Goal: Register for event/course

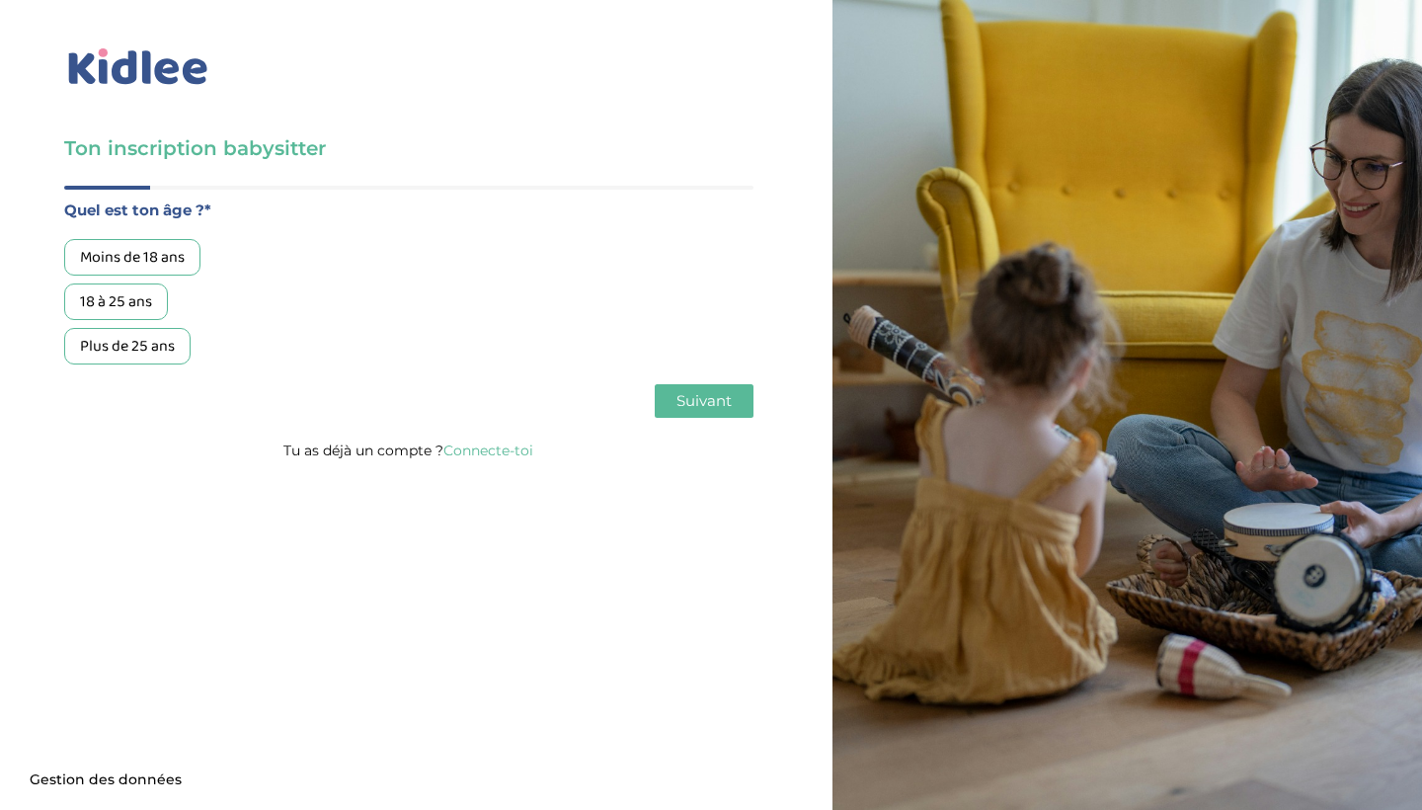
click at [488, 451] on link "Connecte-toi" at bounding box center [488, 450] width 90 height 18
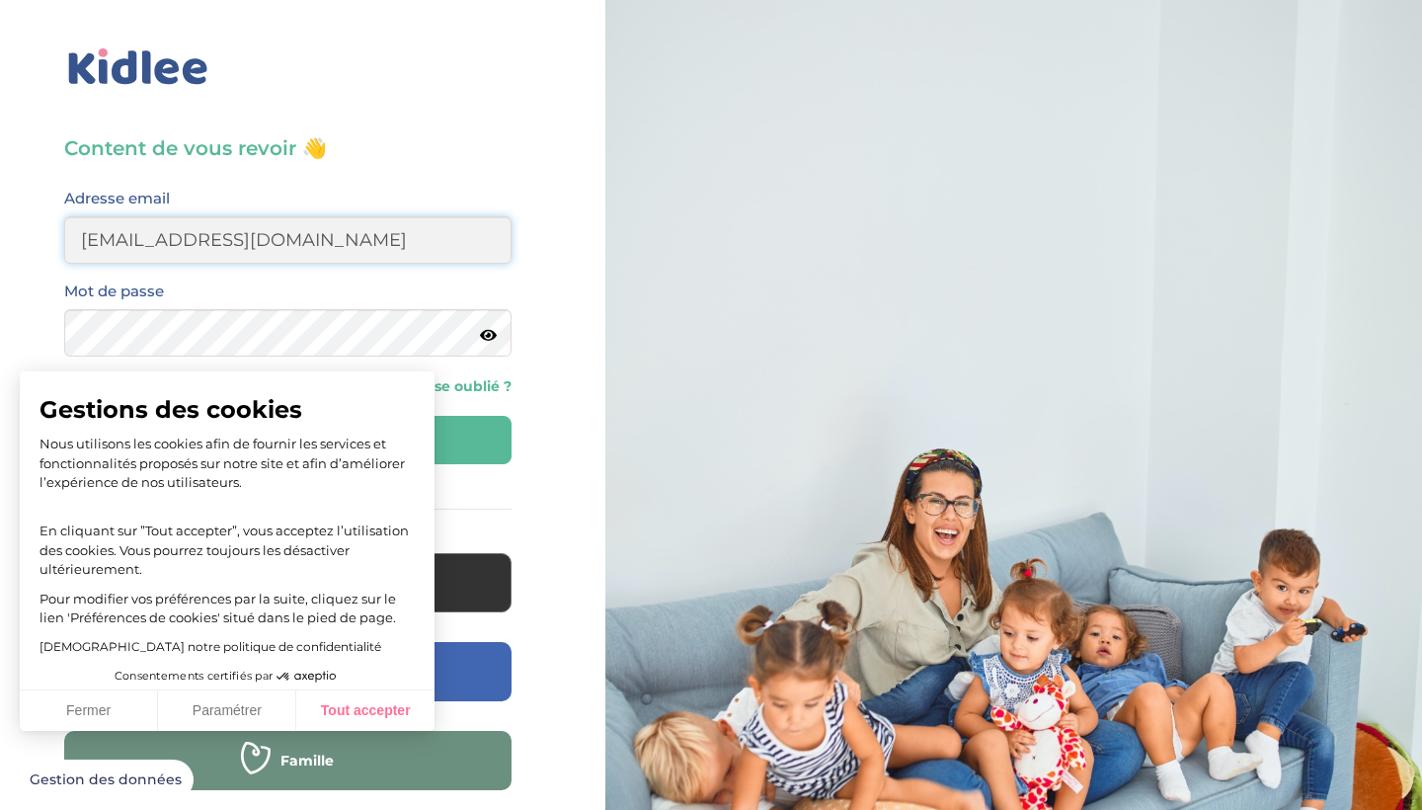
type input "sofia-naguib@outlook.fr"
click at [344, 705] on button "Tout accepter" at bounding box center [365, 710] width 138 height 41
checkbox input "true"
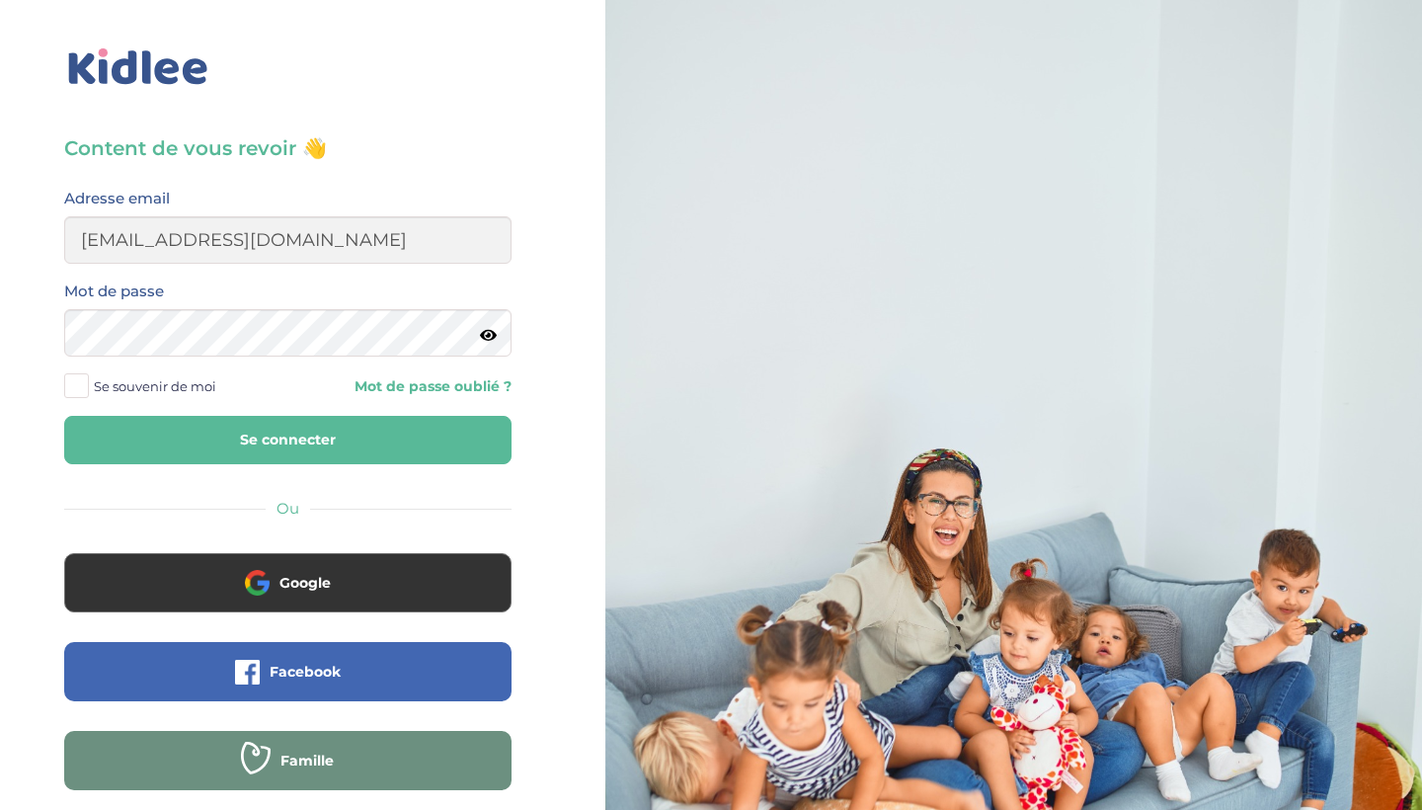
click at [265, 361] on div "Mot de passe" at bounding box center [287, 324] width 477 height 93
click at [280, 433] on button "Se connecter" at bounding box center [287, 440] width 447 height 48
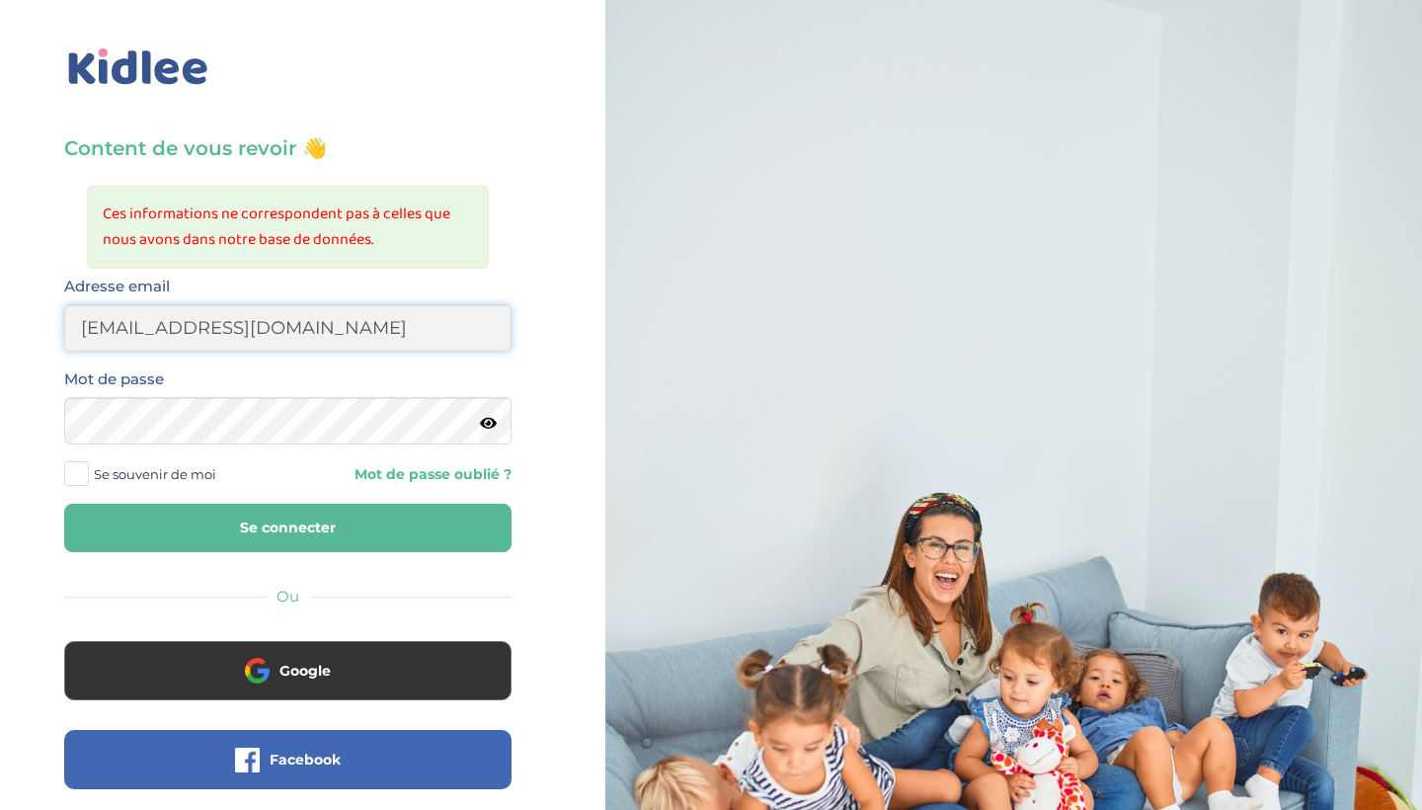
type input "[EMAIL_ADDRESS][DOMAIN_NAME]"
click at [267, 514] on button "Se connecter" at bounding box center [287, 528] width 447 height 48
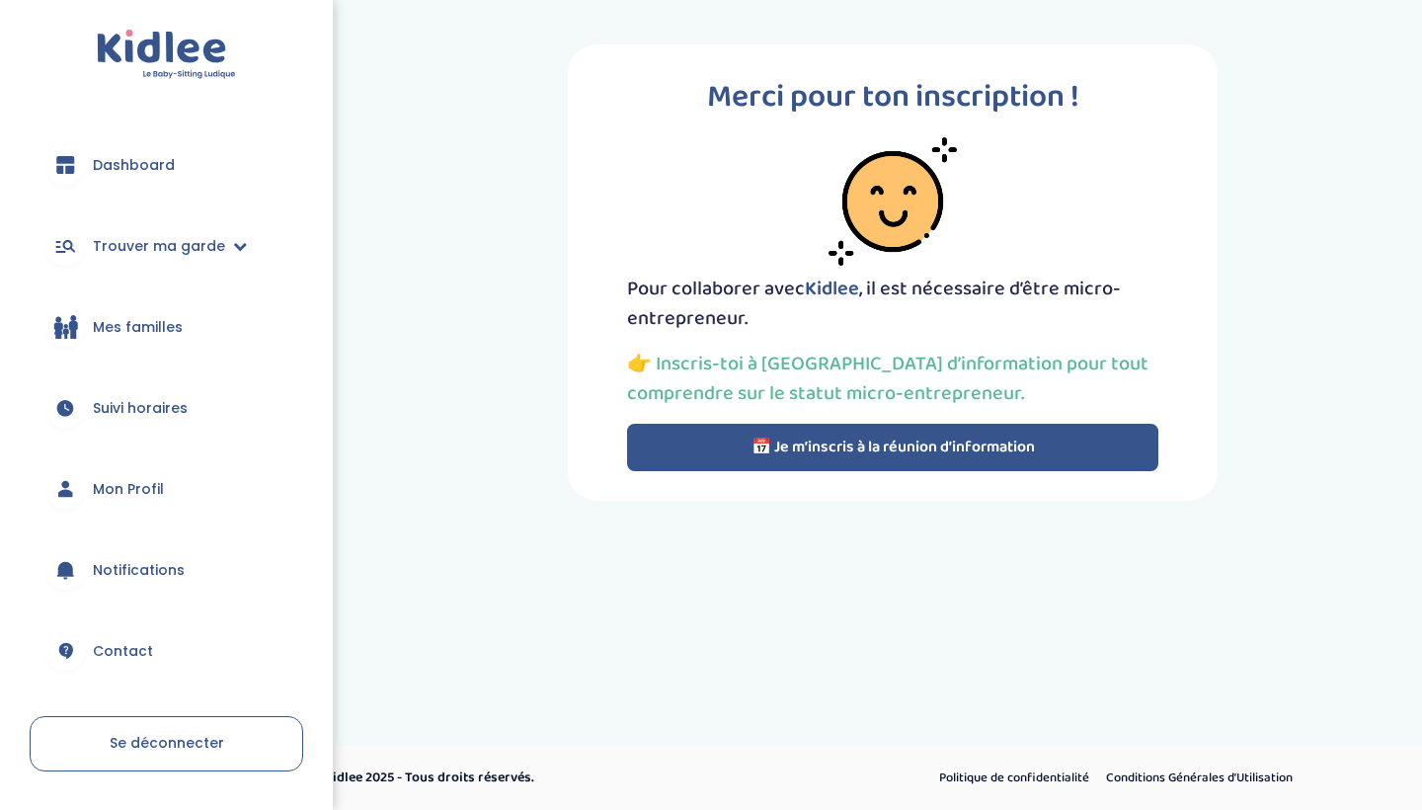
click at [724, 429] on button "📅 Je m’inscris à la réunion d’information" at bounding box center [892, 447] width 531 height 47
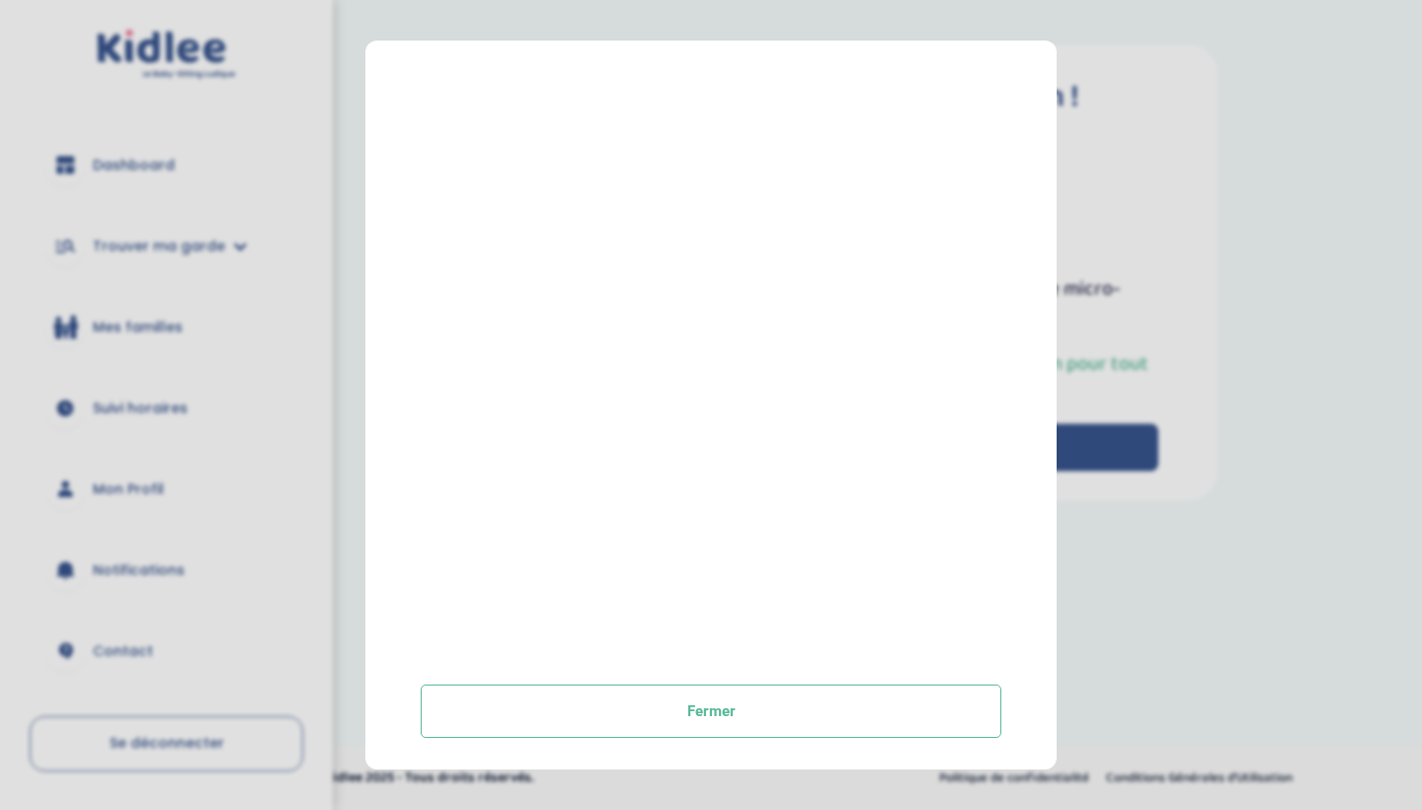
scroll to position [275, 0]
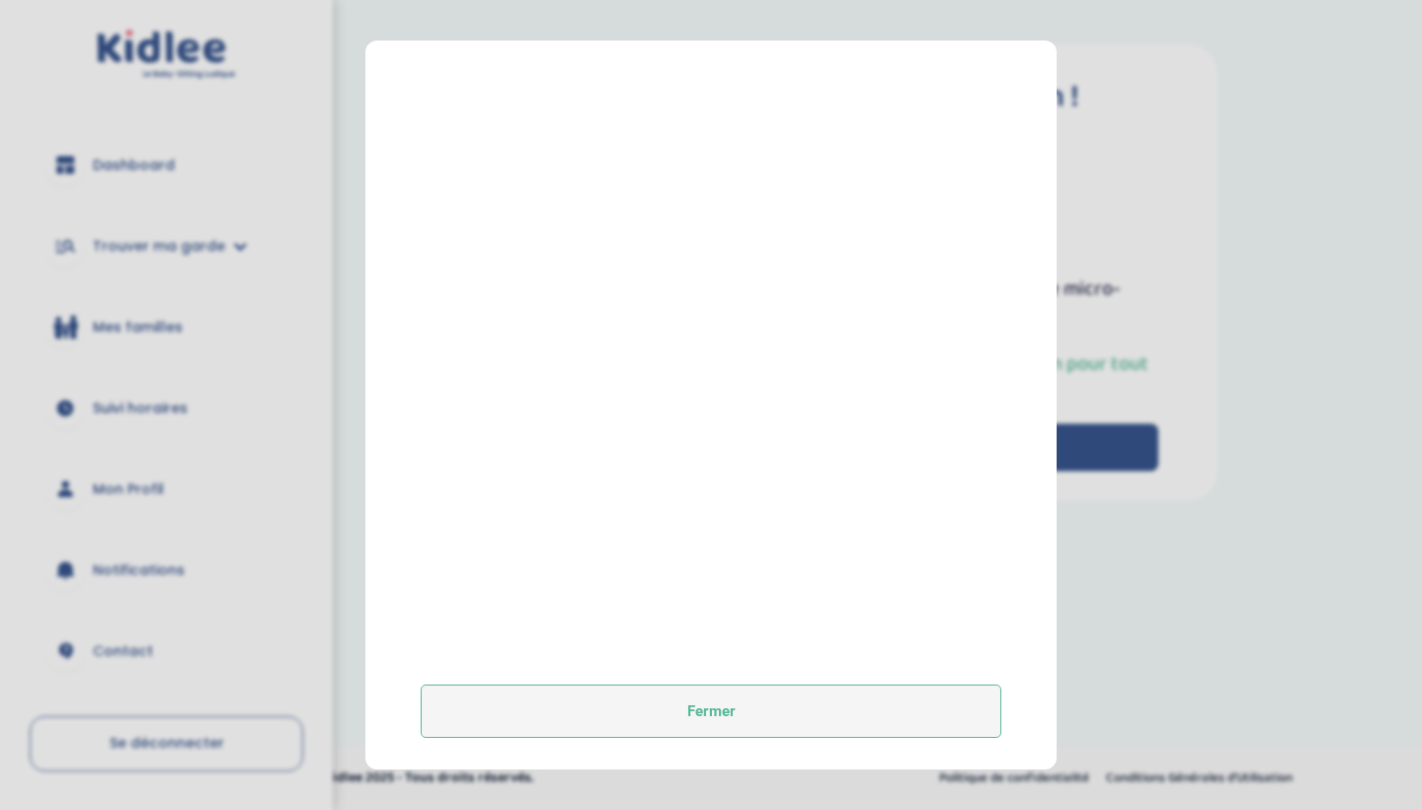
click at [673, 718] on button "Fermer" at bounding box center [711, 710] width 581 height 53
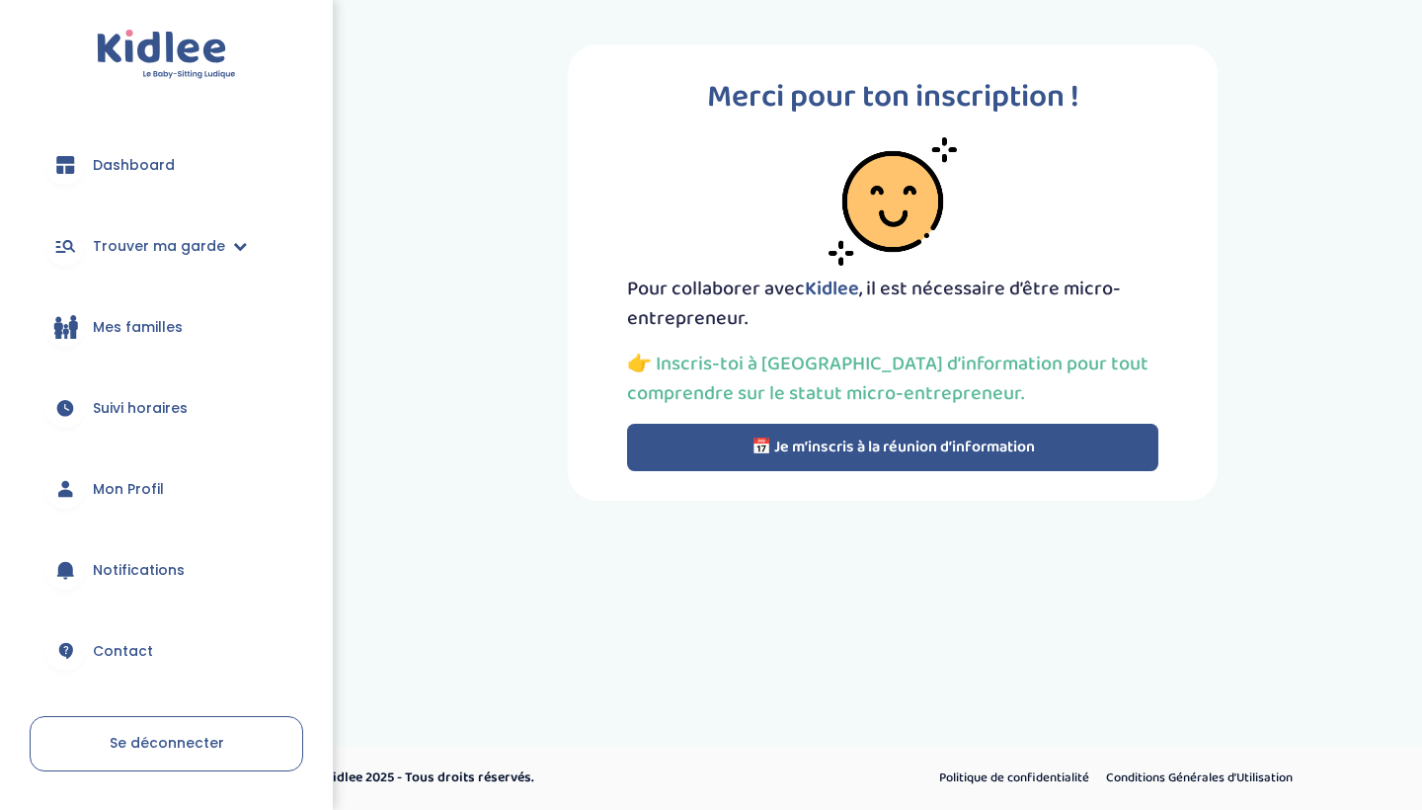
click at [826, 438] on button "📅 Je m’inscris à la réunion d’information" at bounding box center [892, 447] width 531 height 47
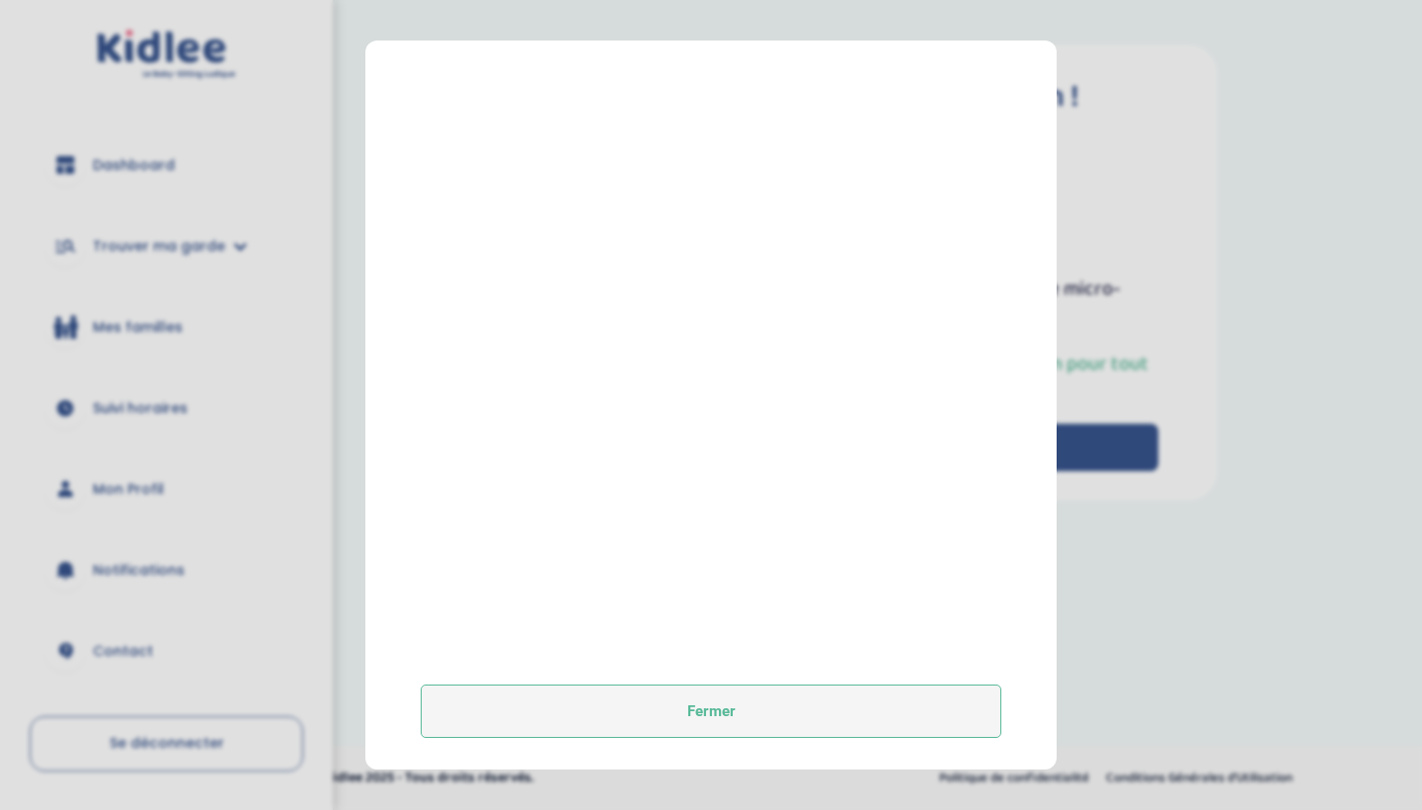
click at [784, 697] on button "Fermer" at bounding box center [711, 710] width 581 height 53
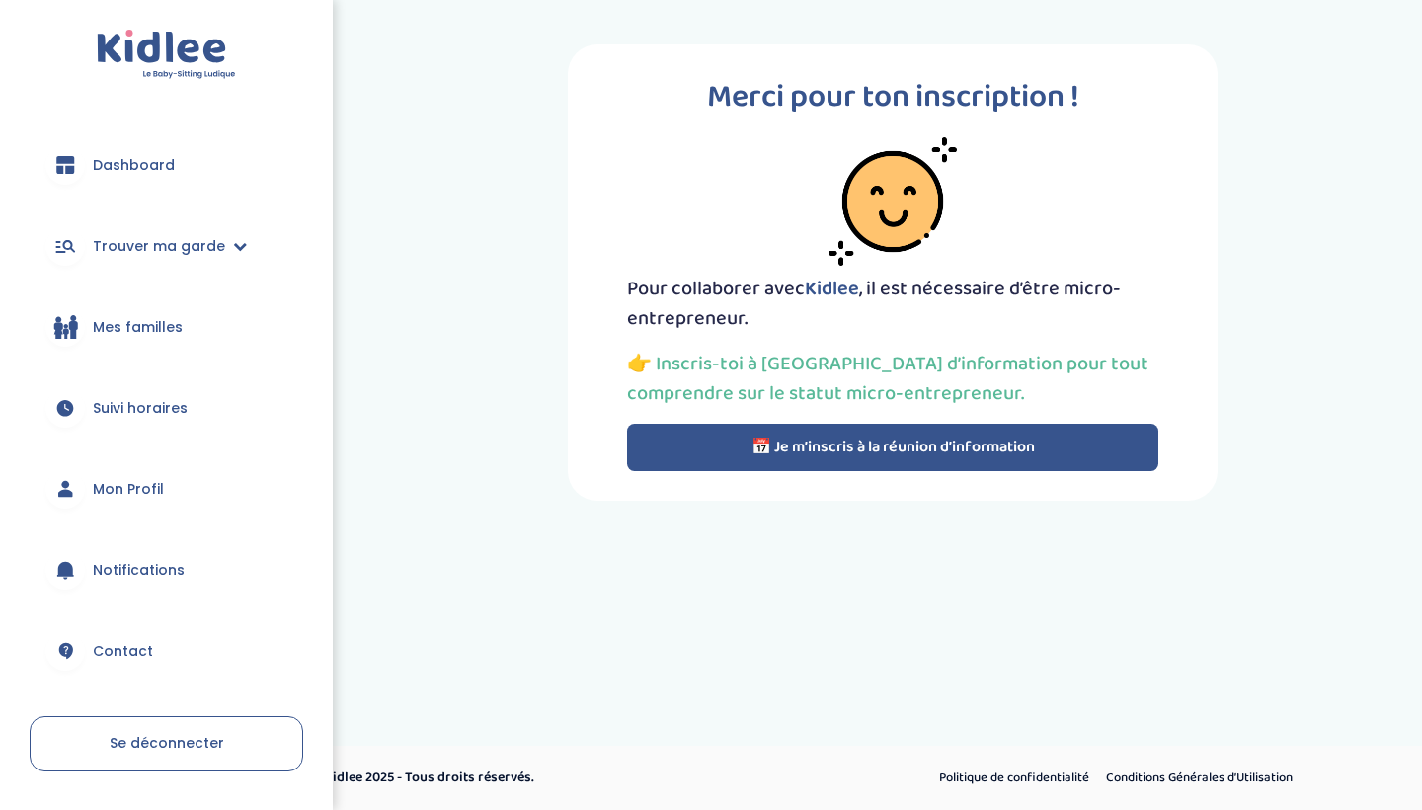
click at [926, 362] on p "👉 Inscris-toi à notre réunion d’information pour tout comprendre sur le statut …" at bounding box center [892, 378] width 531 height 59
click at [926, 391] on p "👉 Inscris-toi à notre réunion d’information pour tout comprendre sur le statut …" at bounding box center [892, 378] width 531 height 59
click at [138, 644] on span "Contact" at bounding box center [123, 651] width 60 height 21
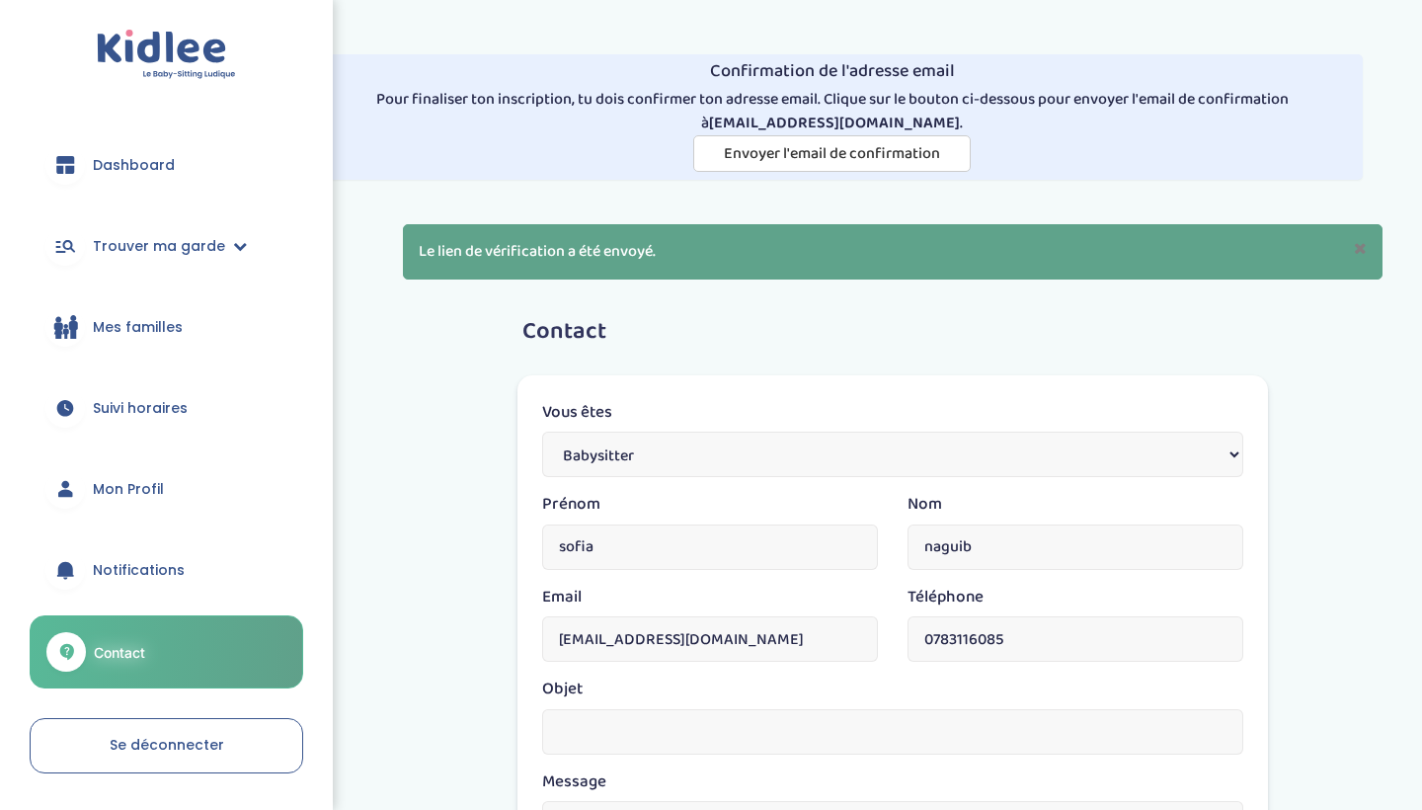
click at [128, 392] on link "Suivi horaires" at bounding box center [166, 407] width 273 height 71
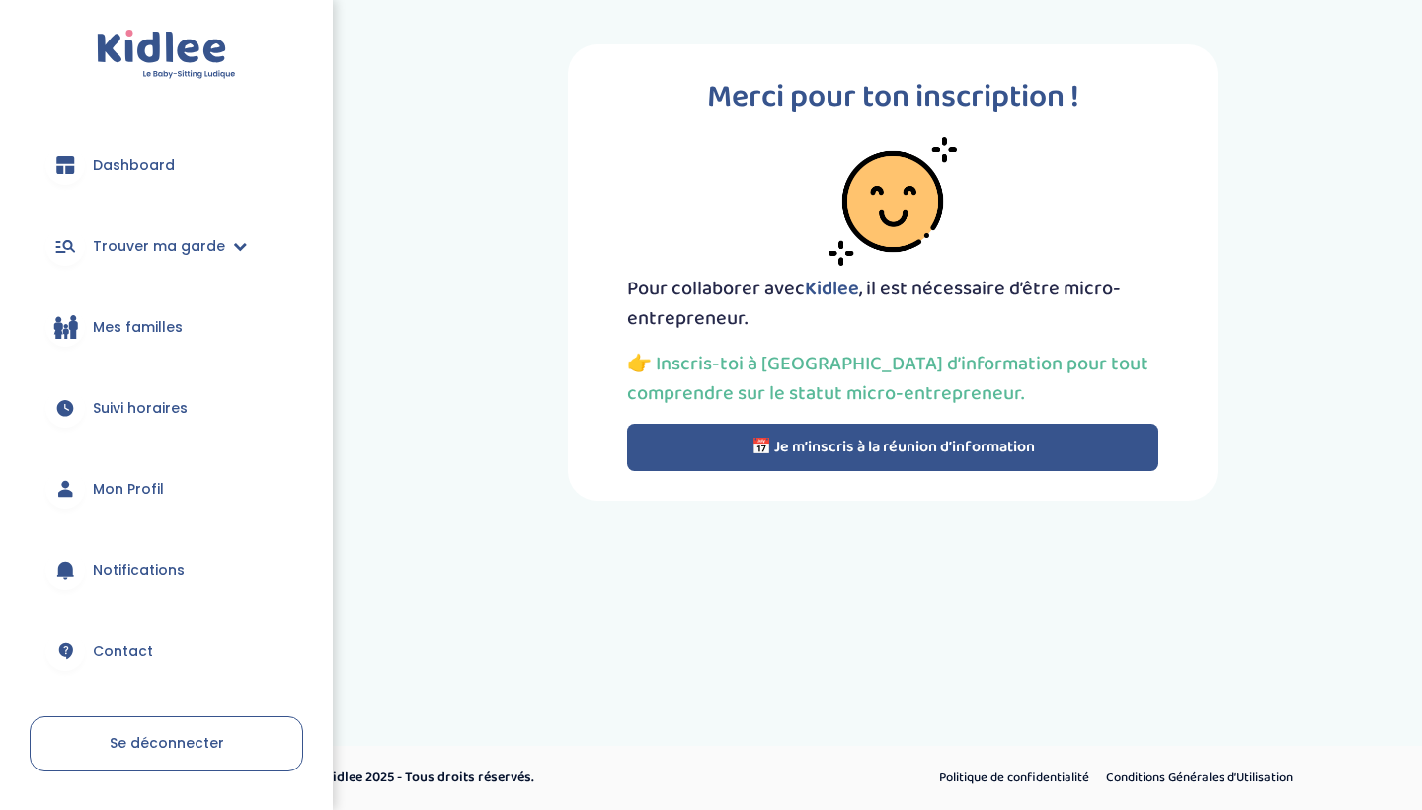
click at [126, 341] on link "Mes familles" at bounding box center [166, 326] width 273 height 71
click at [144, 246] on span "Trouver ma garde" at bounding box center [159, 246] width 132 height 21
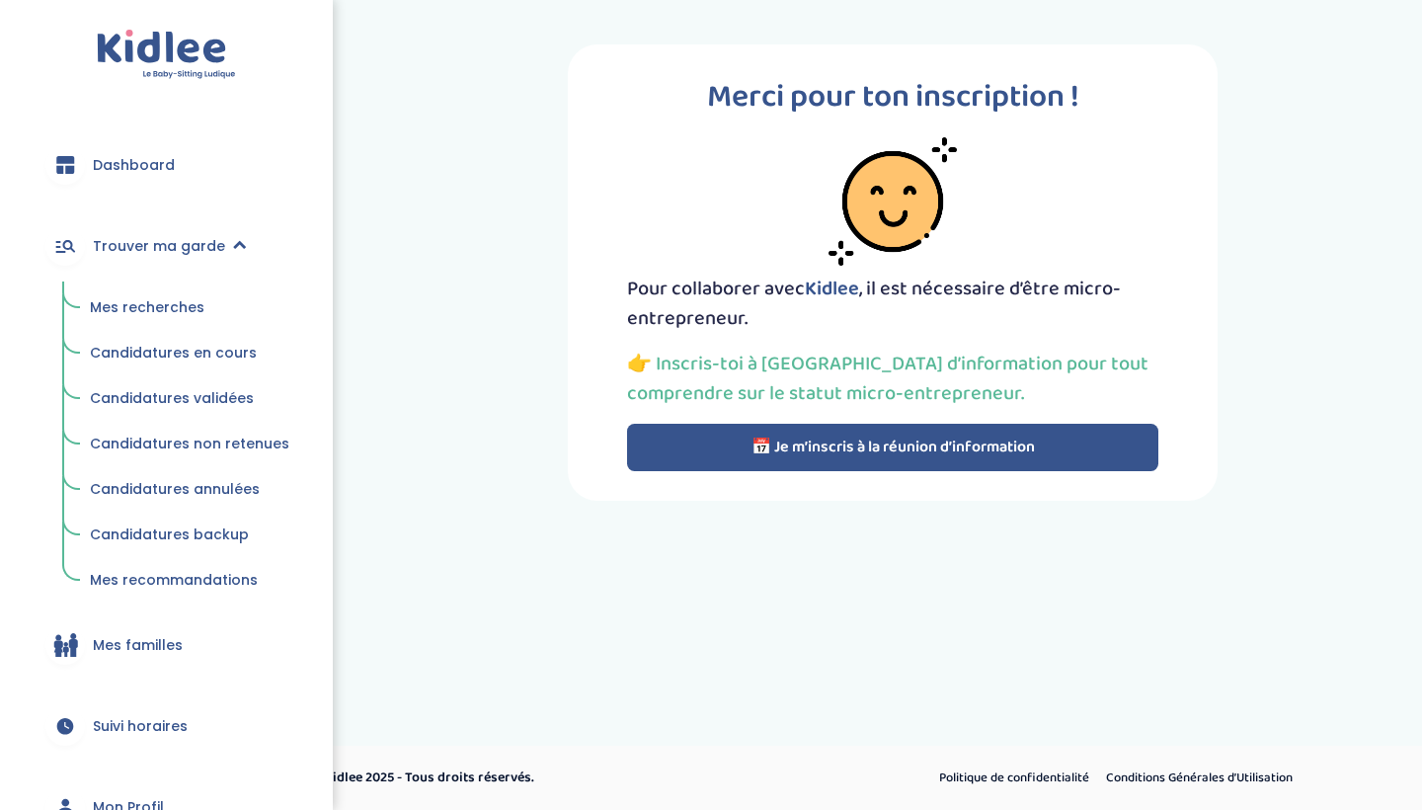
click at [143, 311] on span "Mes recherches" at bounding box center [147, 307] width 115 height 20
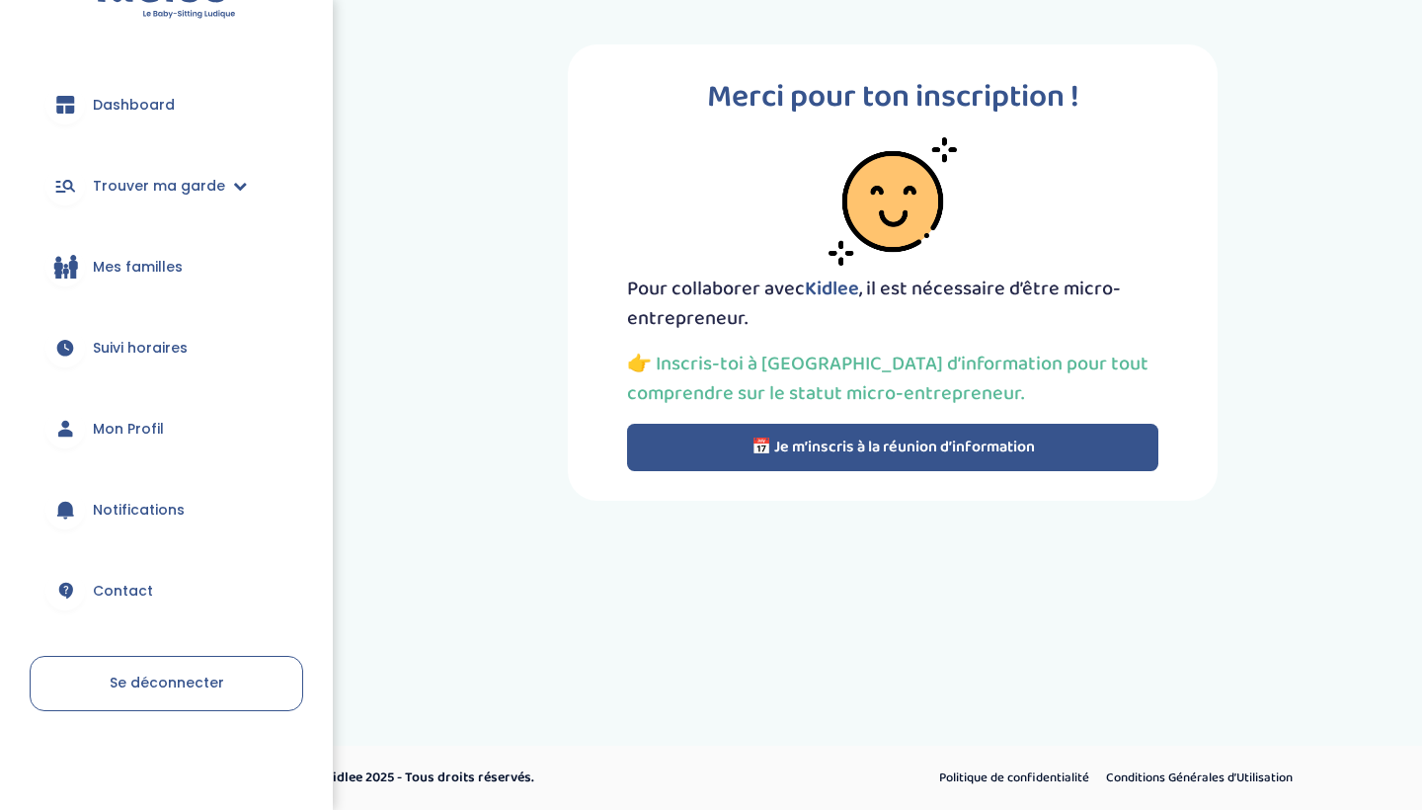
scroll to position [60, 0]
click at [800, 450] on button "📅 Je m’inscris à la réunion d’information" at bounding box center [892, 447] width 531 height 47
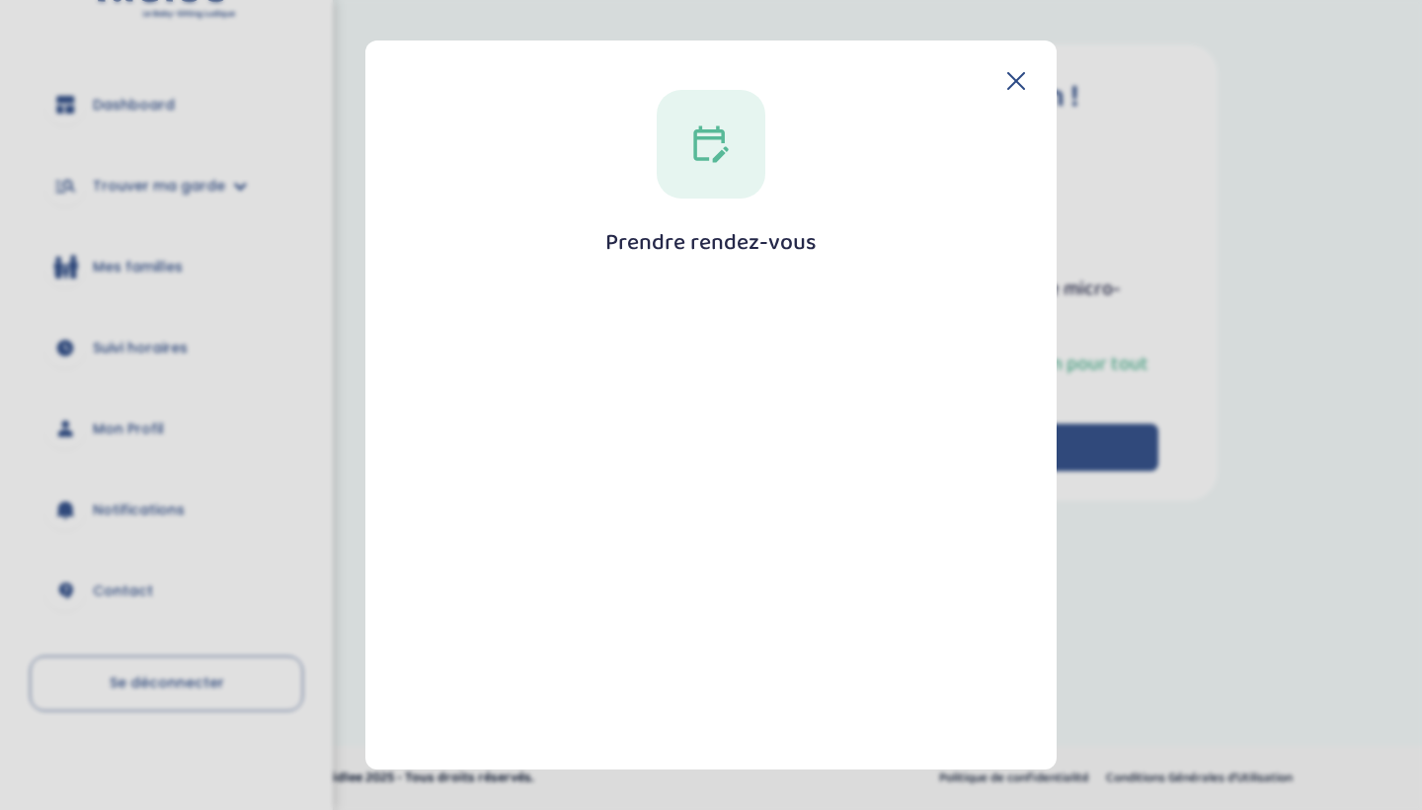
scroll to position [0, 0]
click at [1019, 79] on div "Prendre rendez-vous [GEOGRAPHIC_DATA]" at bounding box center [710, 404] width 691 height 729
click at [1007, 82] on icon at bounding box center [1016, 81] width 18 height 18
